Goal: Transaction & Acquisition: Download file/media

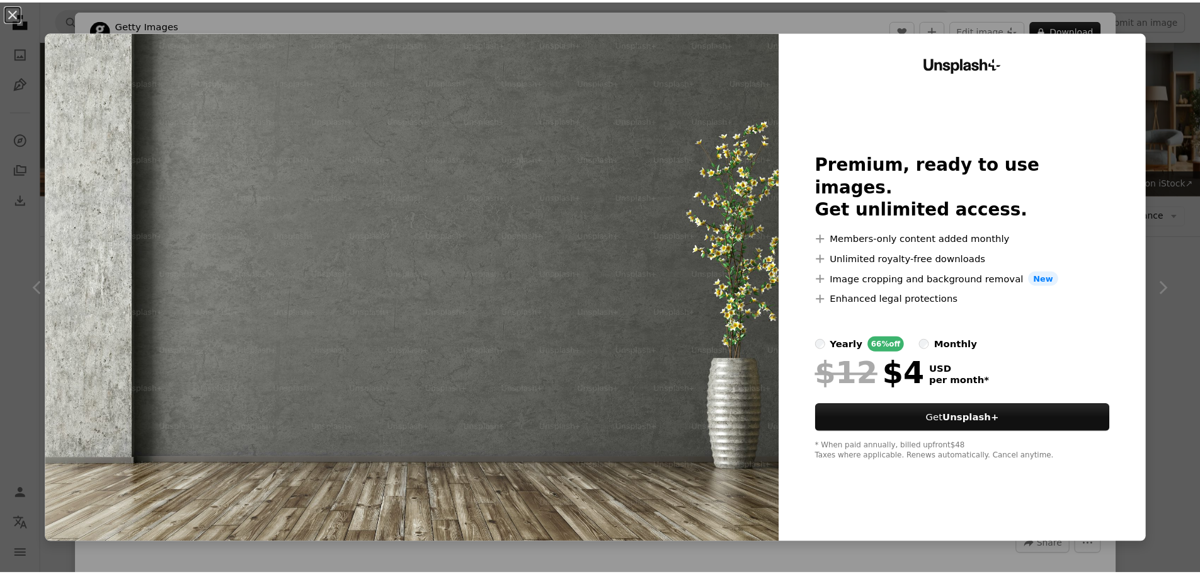
scroll to position [378, 0]
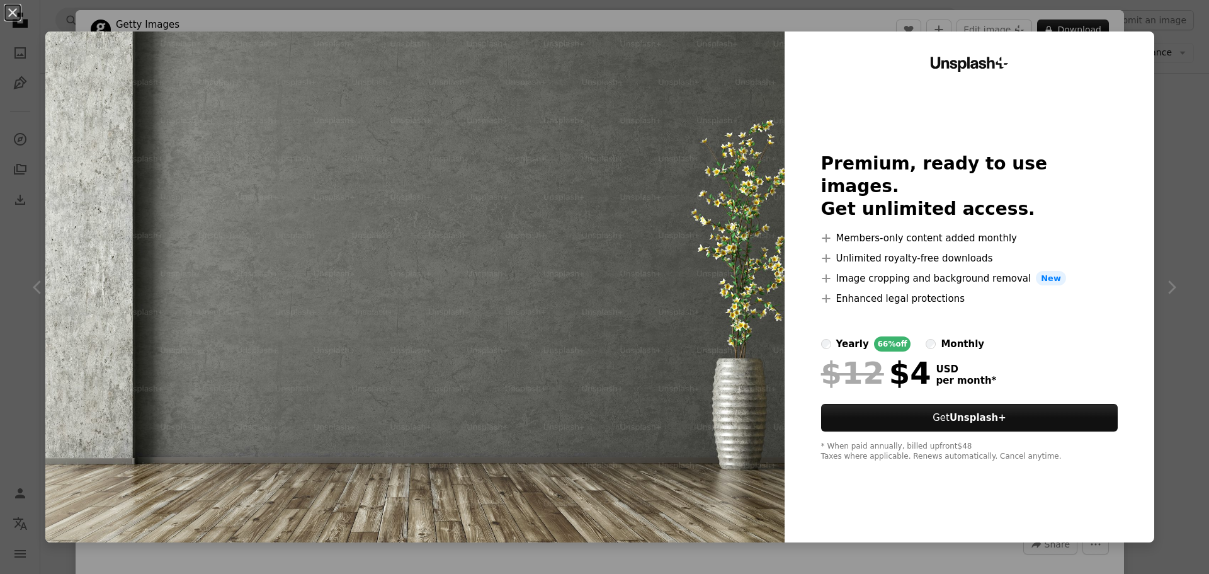
click at [1170, 59] on div "An X shape Unsplash+ Premium, ready to use images. Get unlimited access. A plus…" at bounding box center [604, 287] width 1209 height 574
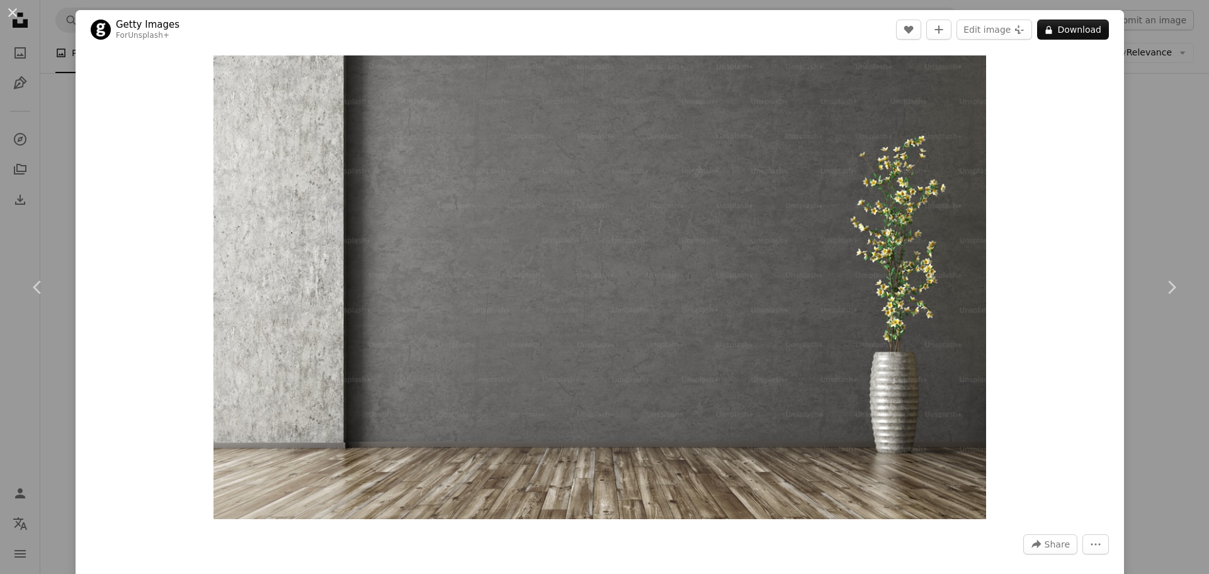
click at [1137, 133] on div "An X shape Chevron left Chevron right Getty Images For Unsplash+ A heart A plus…" at bounding box center [604, 287] width 1209 height 574
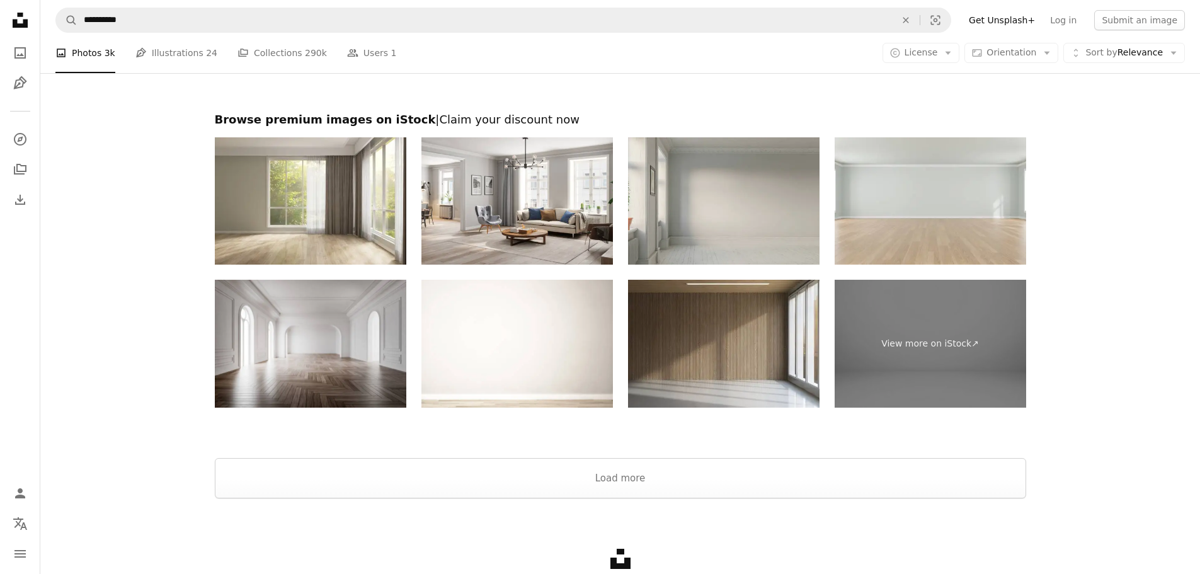
scroll to position [2070, 0]
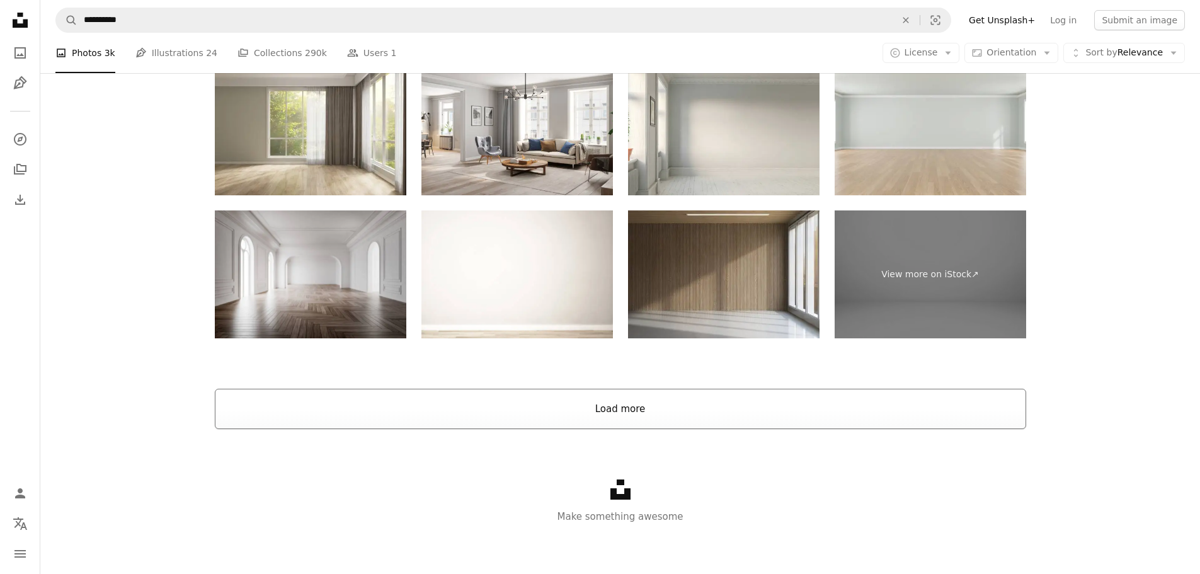
click at [696, 424] on button "Load more" at bounding box center [620, 409] width 811 height 40
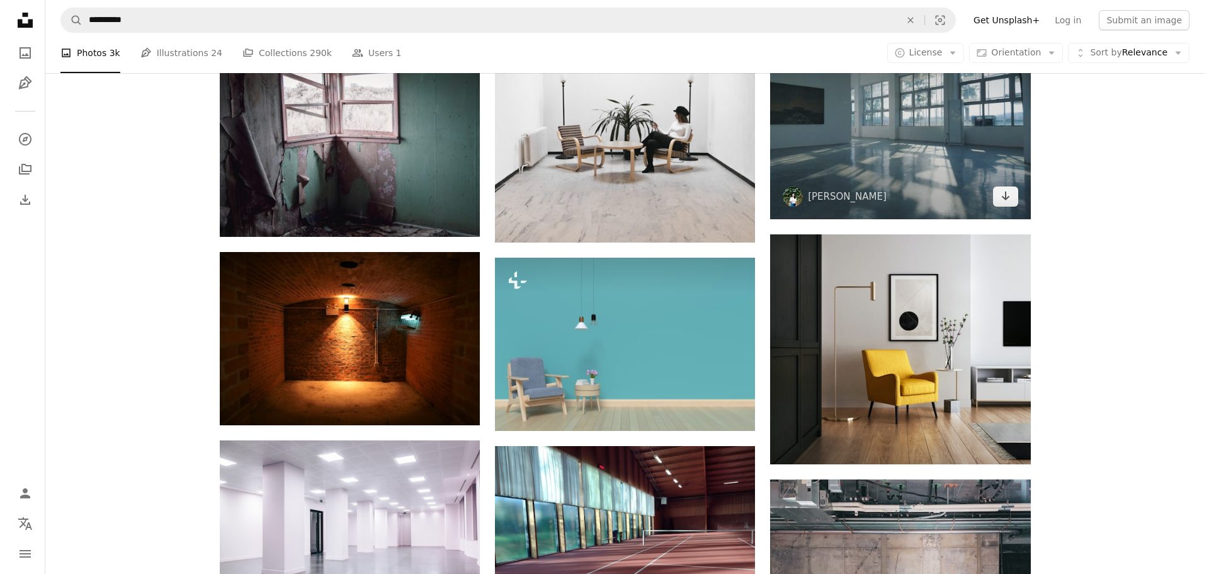
scroll to position [7863, 0]
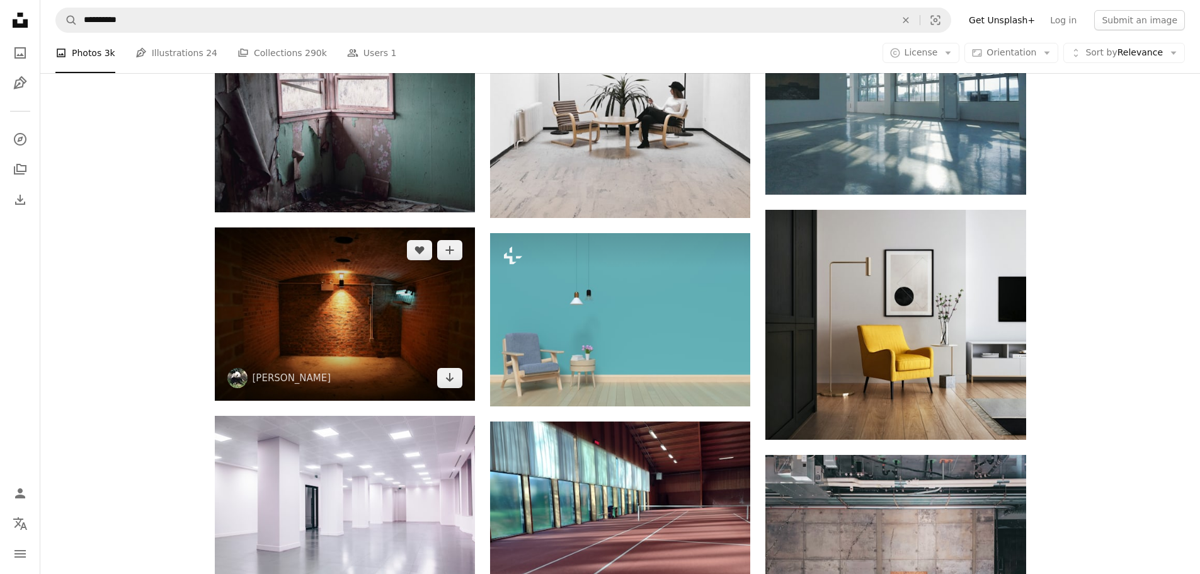
click at [380, 341] on img at bounding box center [345, 313] width 260 height 173
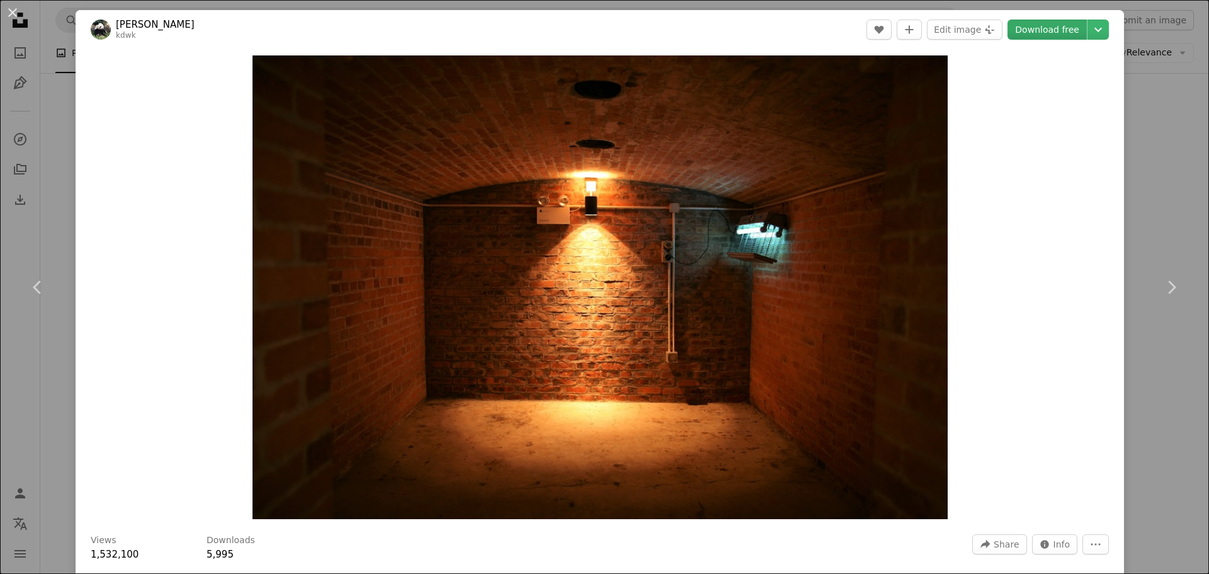
drag, startPoint x: 820, startPoint y: 288, endPoint x: 1045, endPoint y: 29, distance: 343.7
click at [1045, 29] on link "Download free" at bounding box center [1047, 30] width 79 height 20
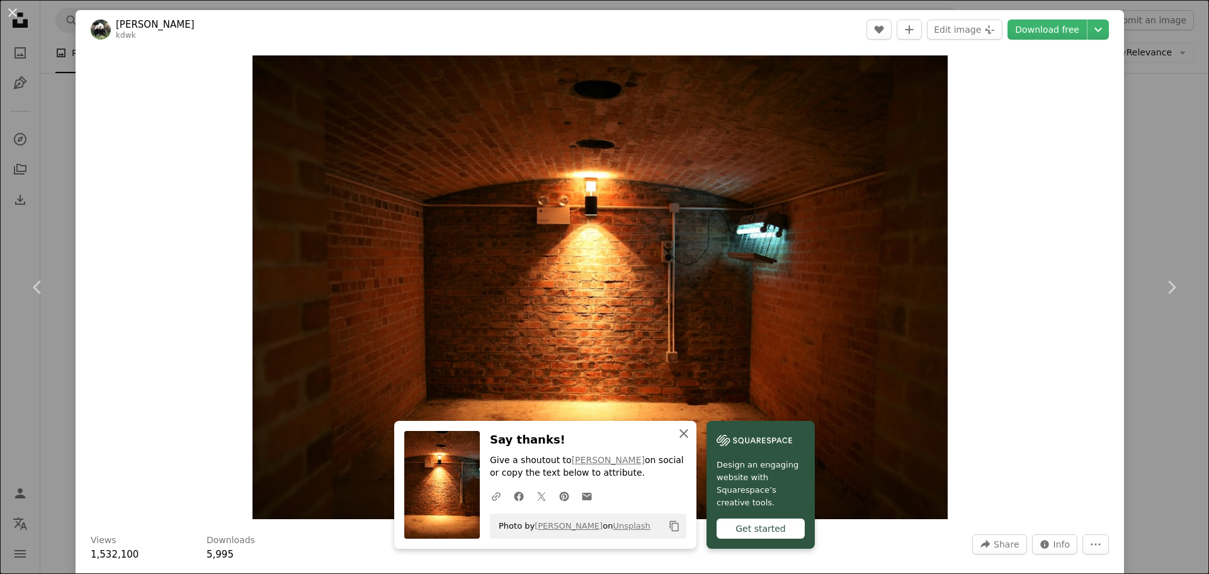
click at [682, 431] on icon "button" at bounding box center [683, 433] width 9 height 9
